Goal: Go to known website: Access a specific website the user already knows

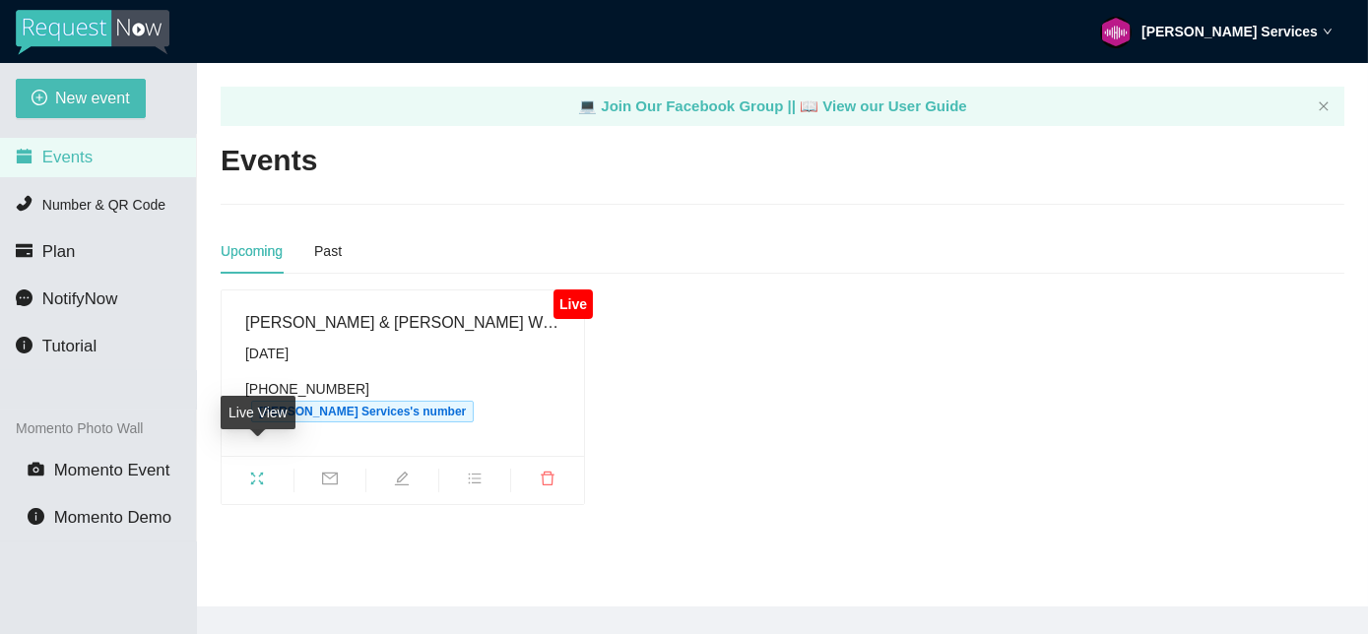
click at [262, 471] on icon "fullscreen" at bounding box center [257, 479] width 16 height 16
